Goal: Task Accomplishment & Management: Use online tool/utility

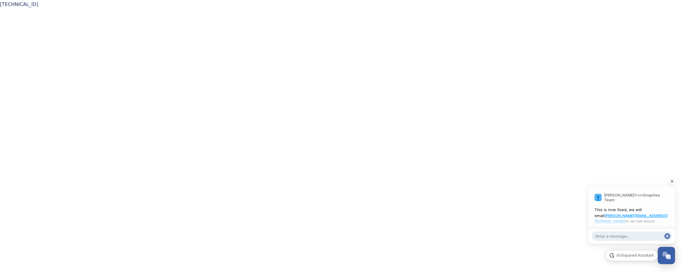
scroll to position [787, 0]
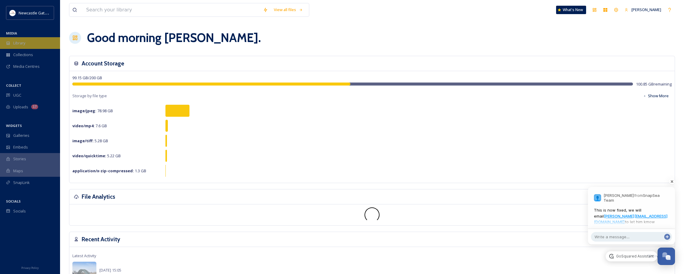
click at [25, 42] on span "Library" at bounding box center [19, 43] width 12 height 6
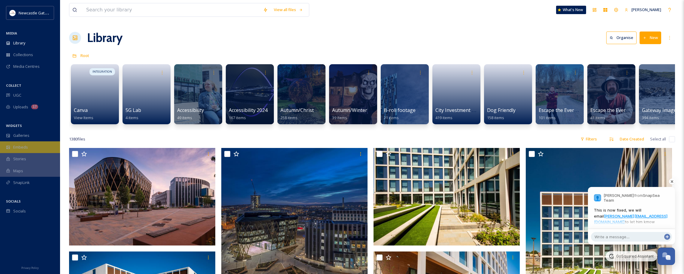
click at [30, 147] on div "Embeds" at bounding box center [30, 147] width 60 height 12
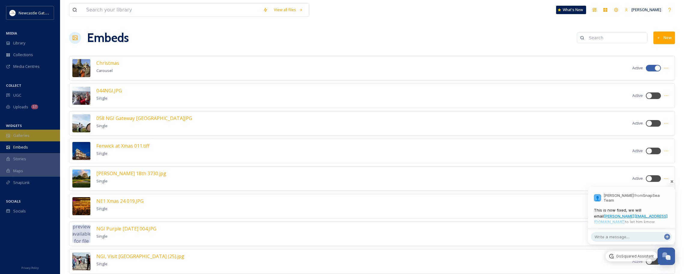
click at [35, 132] on div "Galleries" at bounding box center [30, 136] width 60 height 12
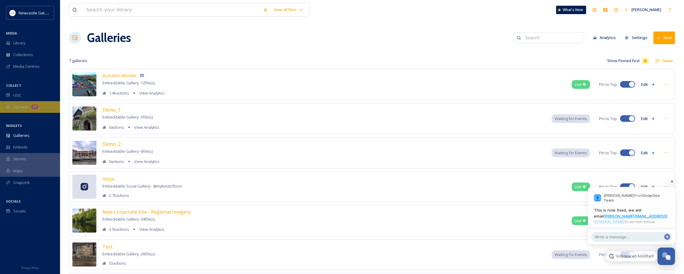
click at [21, 108] on span "Uploads" at bounding box center [20, 107] width 15 height 6
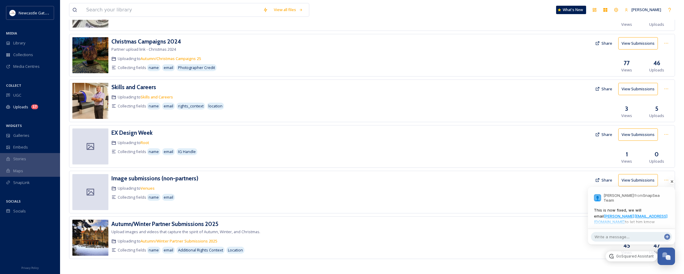
scroll to position [233, 0]
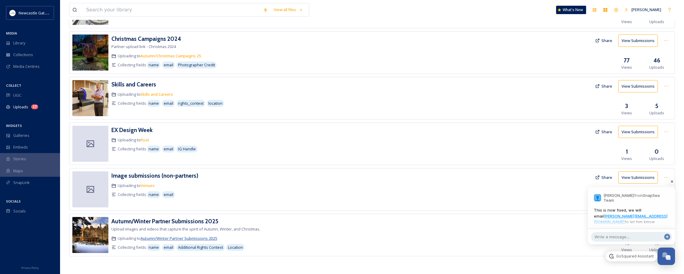
click at [201, 239] on span "Autumn/Winter Partner Submissions 2025" at bounding box center [179, 238] width 77 height 5
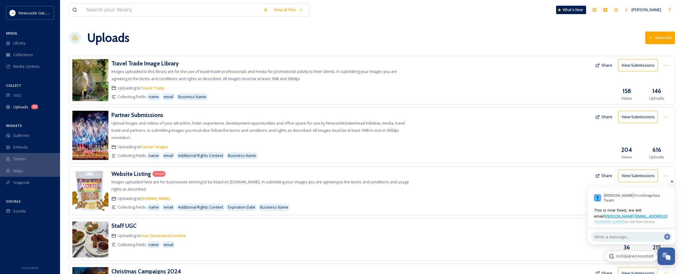
scroll to position [233, 0]
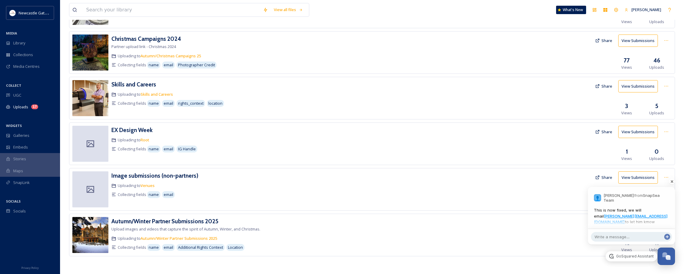
click at [648, 232] on div at bounding box center [631, 237] width 87 height 16
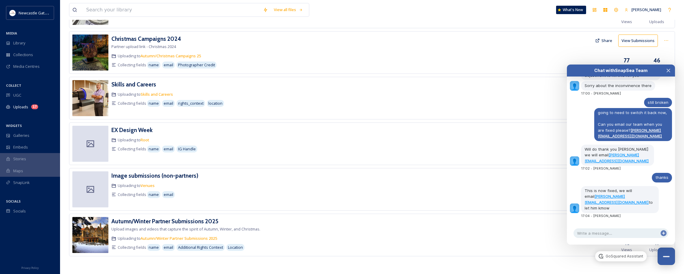
click at [351, 229] on div "Autumn/Winter Partner Submissions 2025 Upload images and videos that capture th…" at bounding box center [261, 235] width 300 height 36
click at [30, 134] on div "Galleries" at bounding box center [30, 136] width 60 height 12
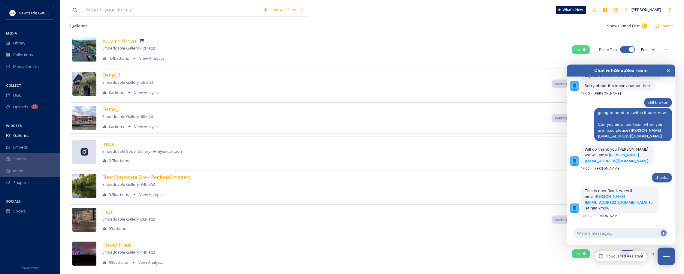
scroll to position [39, 0]
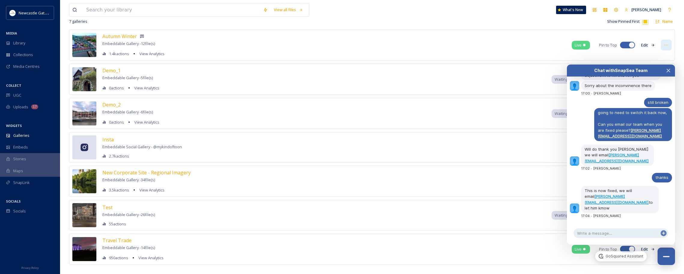
click at [665, 45] on icon at bounding box center [666, 45] width 5 height 5
click at [648, 35] on div "Autumn Winter Embeddable Gallery - 12 file(s) 1.4k actions View Analytics Live …" at bounding box center [372, 44] width 606 height 31
click at [652, 45] on icon at bounding box center [652, 45] width 3 height 2
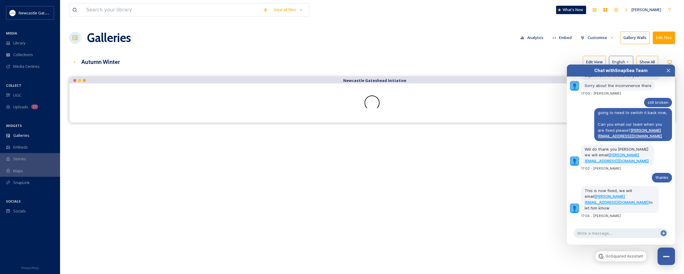
click at [566, 38] on button "Embed" at bounding box center [562, 38] width 26 height 12
drag, startPoint x: 586, startPoint y: 67, endPoint x: 616, endPoint y: 60, distance: 30.3
click at [594, 67] on div "Chat with SnapSea Team GoSquared Assistant" at bounding box center [621, 71] width 108 height 12
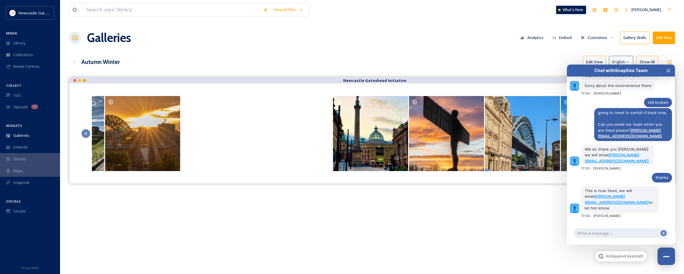
click at [560, 36] on button "Embed" at bounding box center [562, 38] width 26 height 12
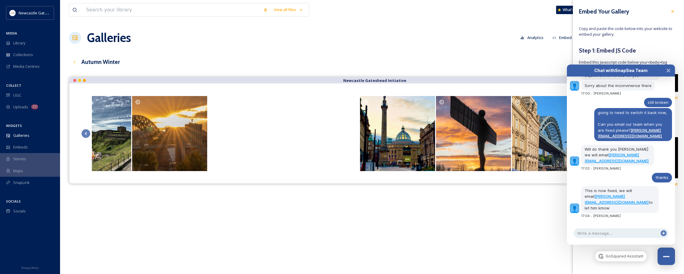
drag, startPoint x: 668, startPoint y: 72, endPoint x: 665, endPoint y: 62, distance: 10.2
click at [668, 72] on icon "Close Chat" at bounding box center [668, 70] width 5 height 5
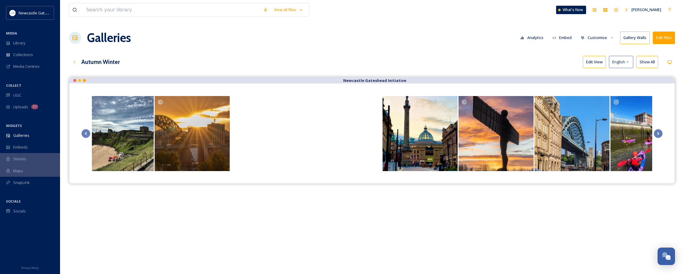
click at [566, 38] on button "Embed" at bounding box center [562, 38] width 26 height 12
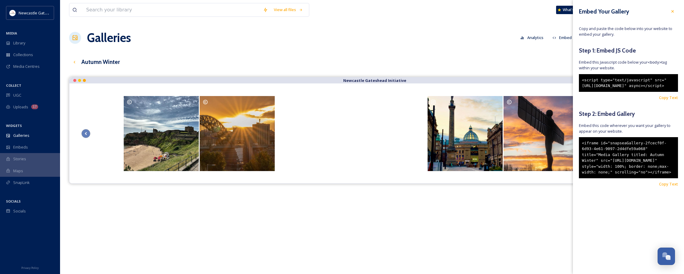
drag, startPoint x: 620, startPoint y: 98, endPoint x: 575, endPoint y: 80, distance: 48.1
click at [575, 80] on div "Embed Your Gallery Copy and paste the code below into your website to embed you…" at bounding box center [628, 105] width 111 height 211
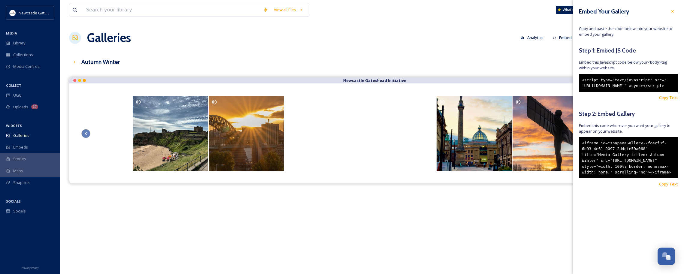
copy div "<script type="text/javascript" src="[URL][DOMAIN_NAME]" async></script>"
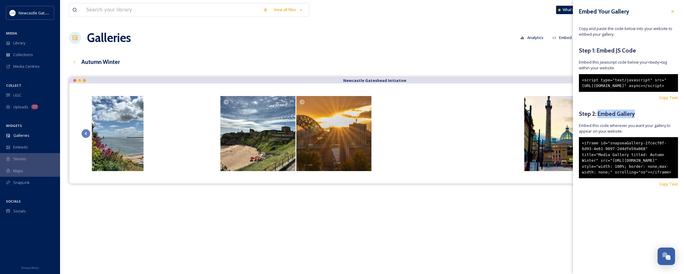
drag, startPoint x: 597, startPoint y: 125, endPoint x: 633, endPoint y: 126, distance: 36.0
click at [633, 118] on h5 "Step 2: Embed Gallery" at bounding box center [628, 114] width 99 height 9
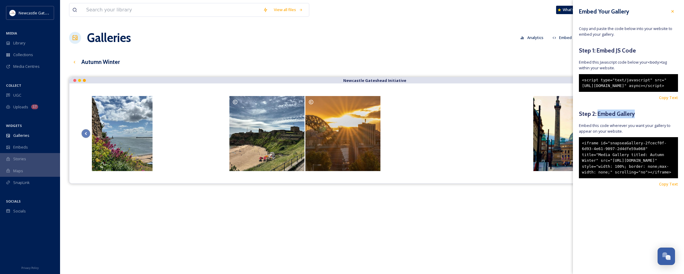
copy h5 "Embed Gallery"
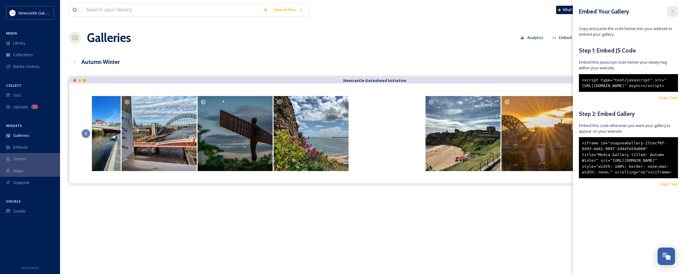
click at [673, 10] on icon at bounding box center [672, 11] width 2 height 2
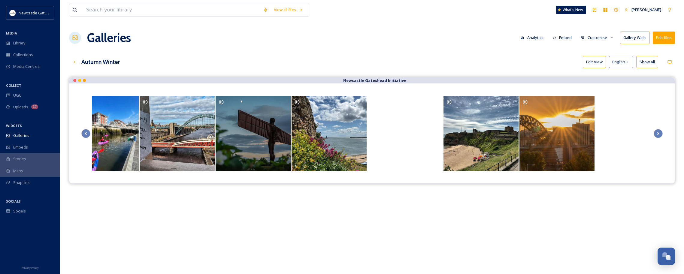
click at [609, 35] on button "Customise" at bounding box center [597, 38] width 39 height 12
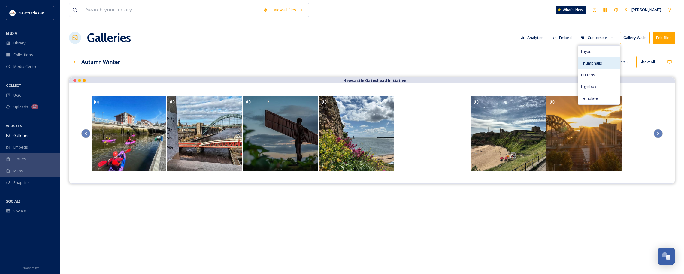
click at [601, 64] on span "Thumbnails" at bounding box center [591, 63] width 21 height 6
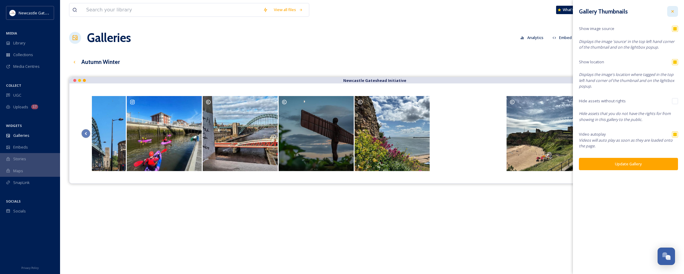
click at [676, 12] on div at bounding box center [672, 11] width 11 height 11
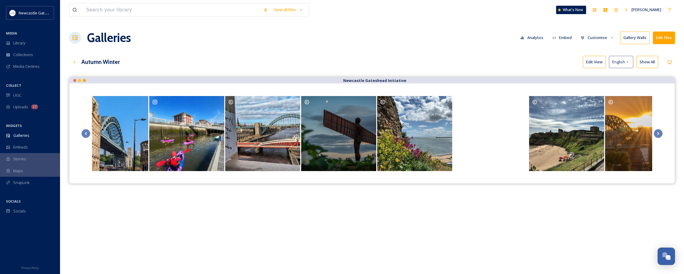
click at [609, 37] on button "Customise" at bounding box center [597, 38] width 39 height 12
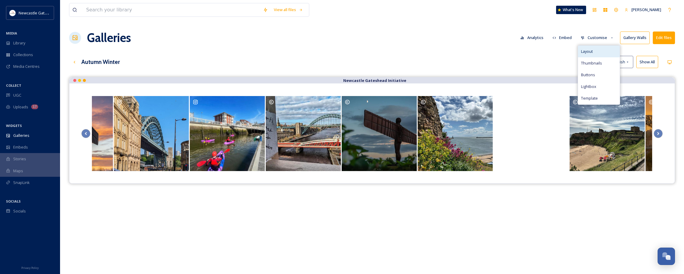
click at [597, 54] on div "Layout" at bounding box center [599, 52] width 42 height 12
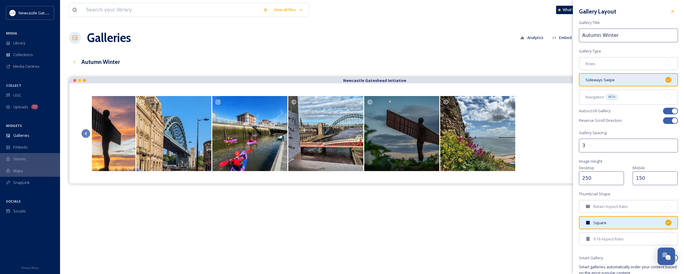
click at [649, 80] on div "Sideways Swipe" at bounding box center [628, 79] width 99 height 13
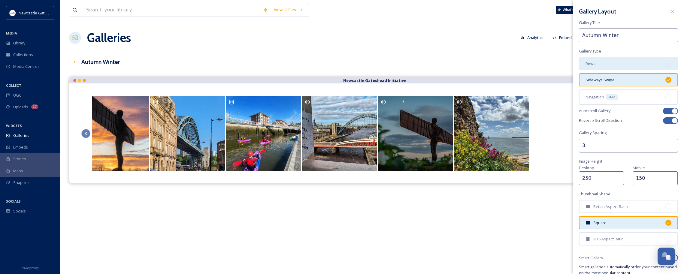
click at [650, 65] on div "Rows" at bounding box center [628, 63] width 99 height 13
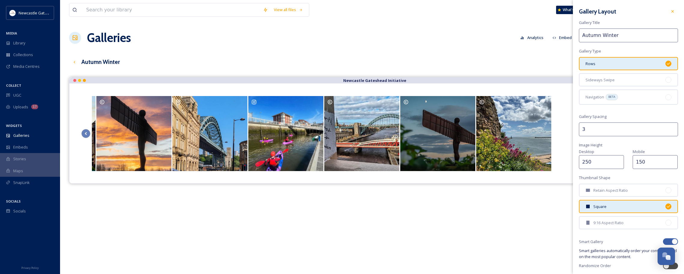
click at [635, 68] on div "Rows" at bounding box center [628, 63] width 99 height 13
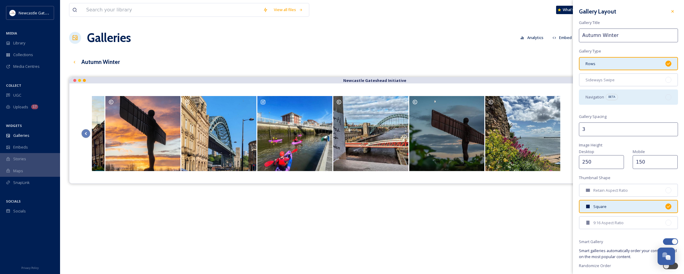
click at [639, 91] on div "Navigation BETA" at bounding box center [628, 96] width 99 height 15
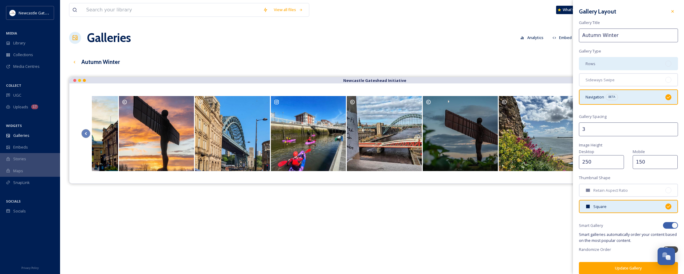
click at [636, 64] on div "Rows" at bounding box center [628, 63] width 99 height 13
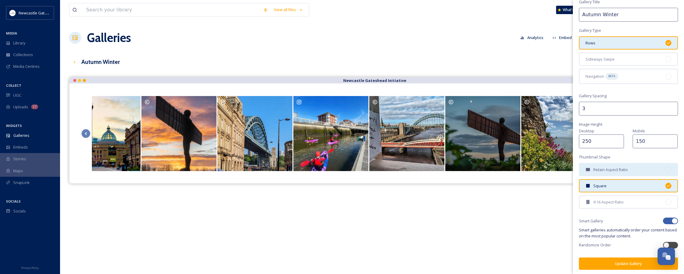
scroll to position [21, 0]
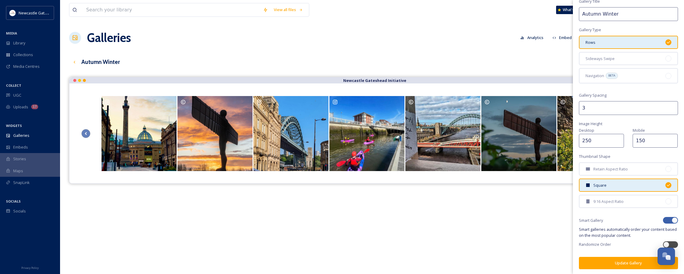
click at [625, 268] on button "Update Gallery" at bounding box center [628, 263] width 99 height 12
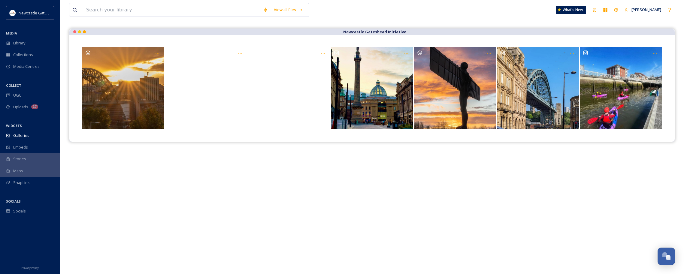
scroll to position [0, 0]
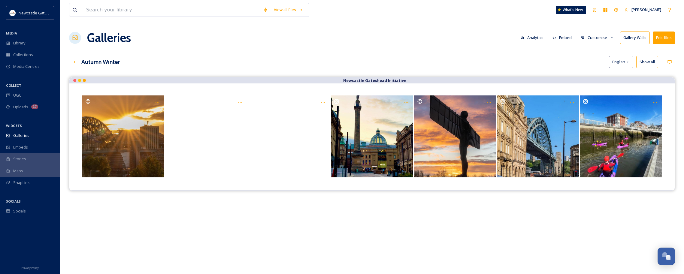
click at [572, 38] on button "Embed" at bounding box center [562, 38] width 26 height 12
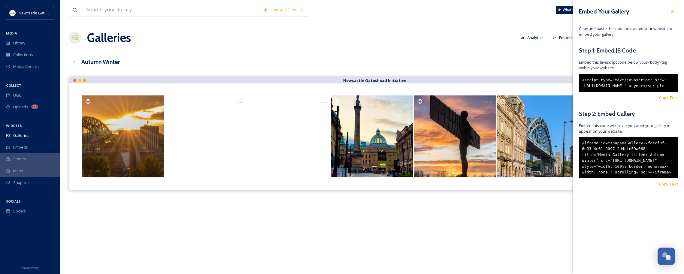
drag, startPoint x: 578, startPoint y: 72, endPoint x: 555, endPoint y: 63, distance: 25.0
click at [555, 63] on div "View all files What's New [PERSON_NAME] Galleries Analytics Embed Customise Gal…" at bounding box center [372, 180] width 624 height 360
click at [598, 86] on div "<script type="text/javascript" src="[URL][DOMAIN_NAME]" async></script>" at bounding box center [628, 83] width 99 height 18
click at [669, 101] on span "Copy Text" at bounding box center [668, 98] width 19 height 6
click at [666, 187] on span "Copy Text" at bounding box center [668, 184] width 19 height 6
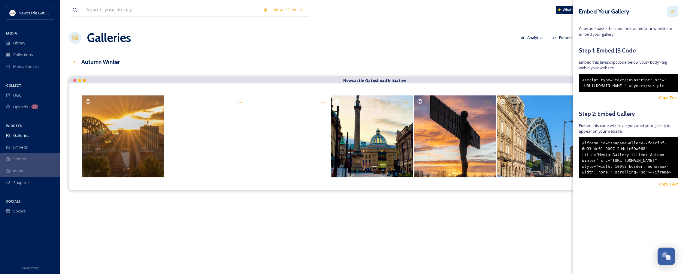
click at [673, 12] on icon at bounding box center [672, 11] width 5 height 5
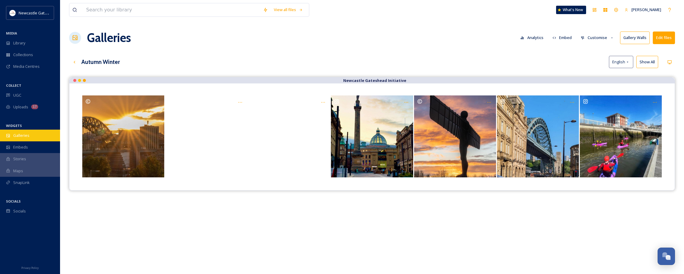
click at [36, 134] on div "Galleries" at bounding box center [30, 136] width 60 height 12
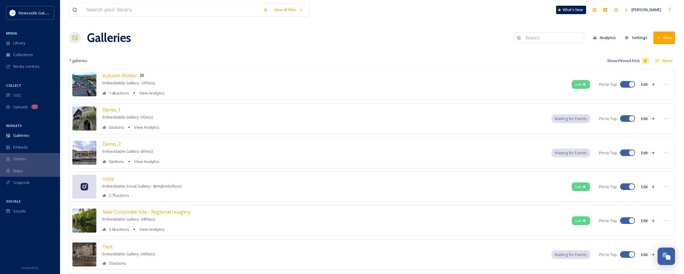
click at [648, 84] on button "Edit" at bounding box center [648, 85] width 20 height 12
click at [642, 85] on button "Edit" at bounding box center [648, 85] width 20 height 12
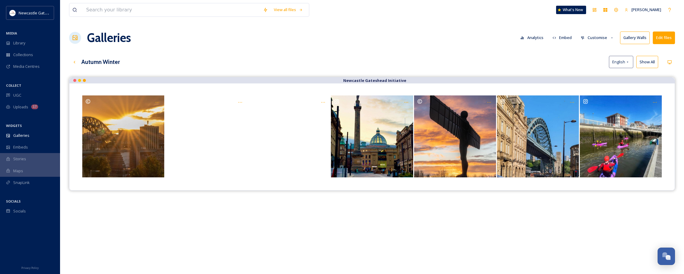
click at [565, 39] on button "Embed" at bounding box center [562, 38] width 26 height 12
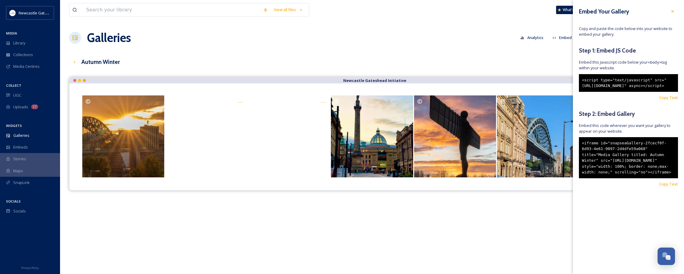
click at [672, 11] on icon at bounding box center [672, 11] width 2 height 2
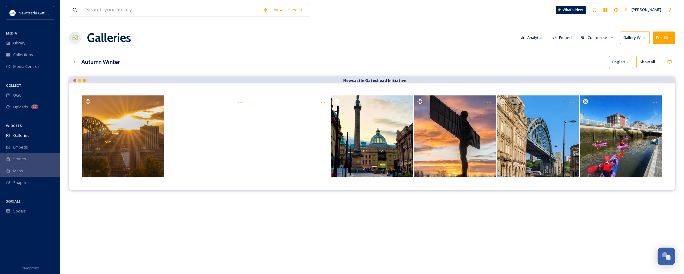
click at [561, 38] on button "Embed" at bounding box center [562, 38] width 26 height 12
